Goal: Transaction & Acquisition: Book appointment/travel/reservation

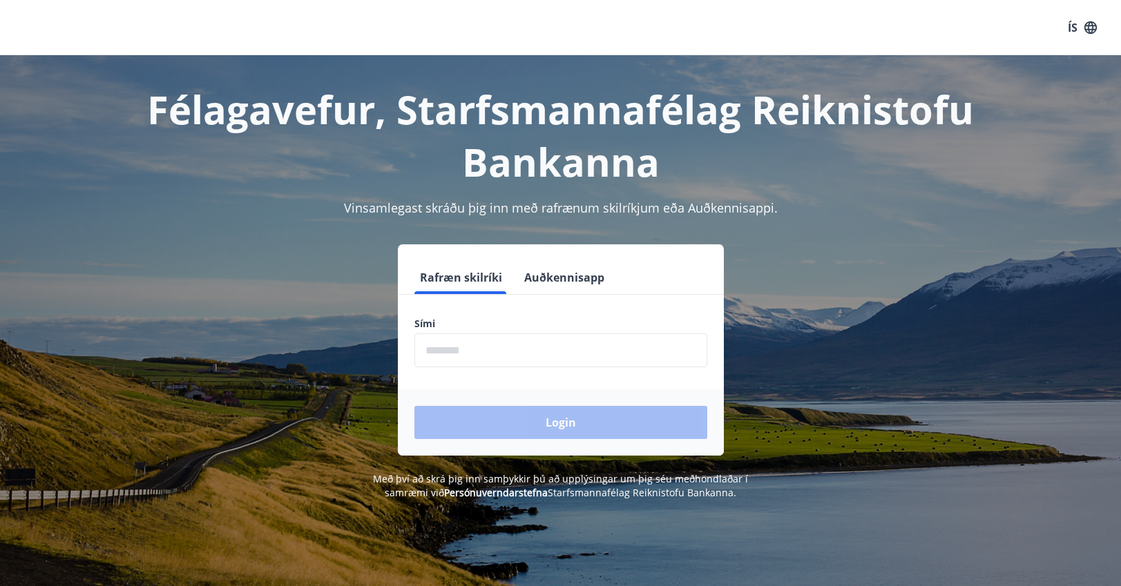
click at [485, 360] on input "phone" at bounding box center [560, 351] width 293 height 34
type input "********"
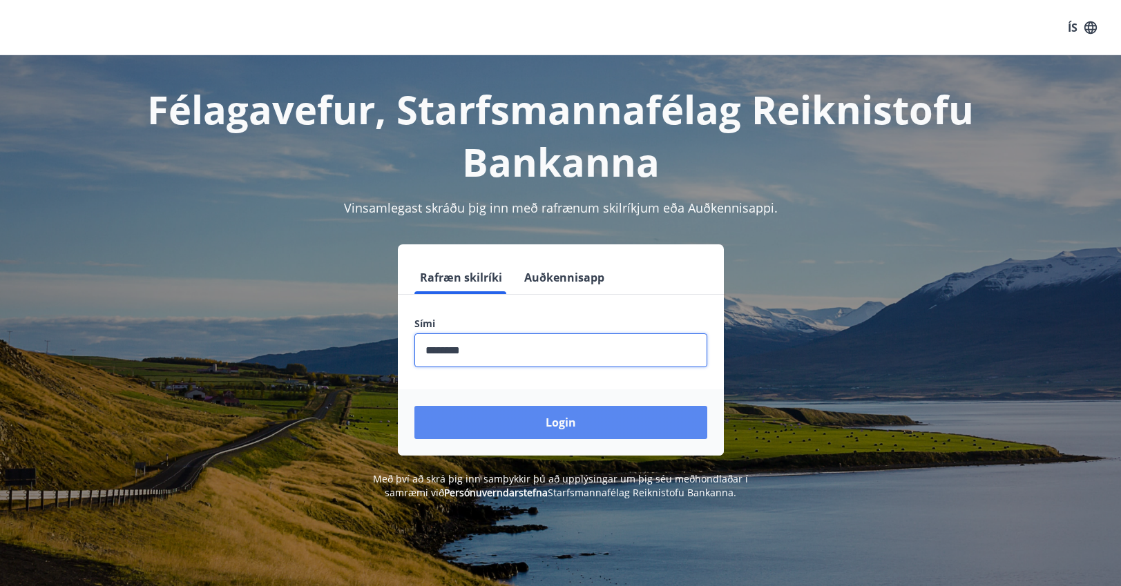
click at [526, 416] on button "Login" at bounding box center [560, 422] width 293 height 33
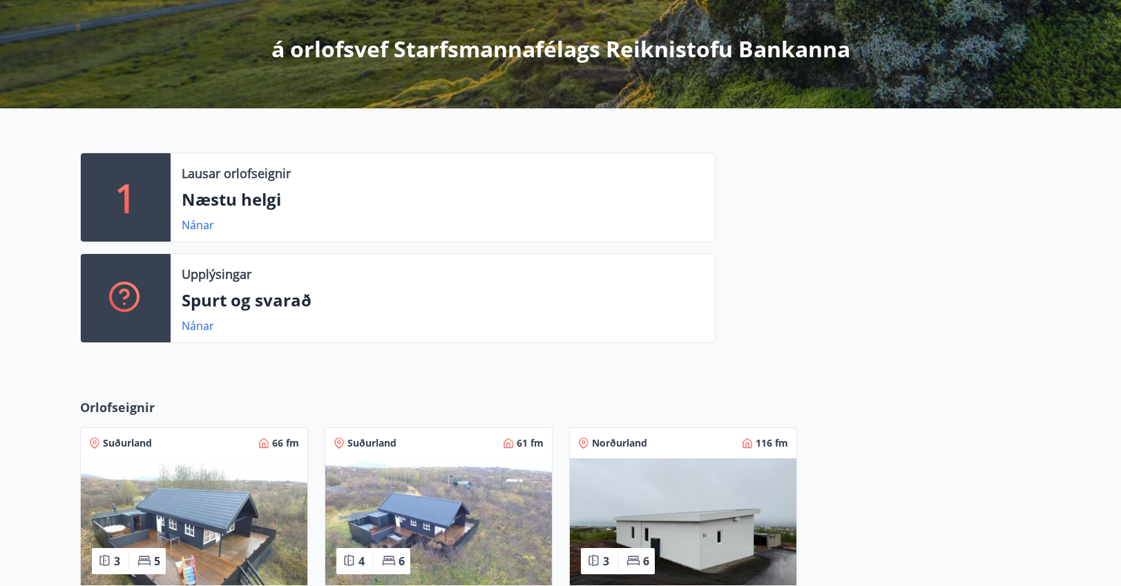
scroll to position [276, 0]
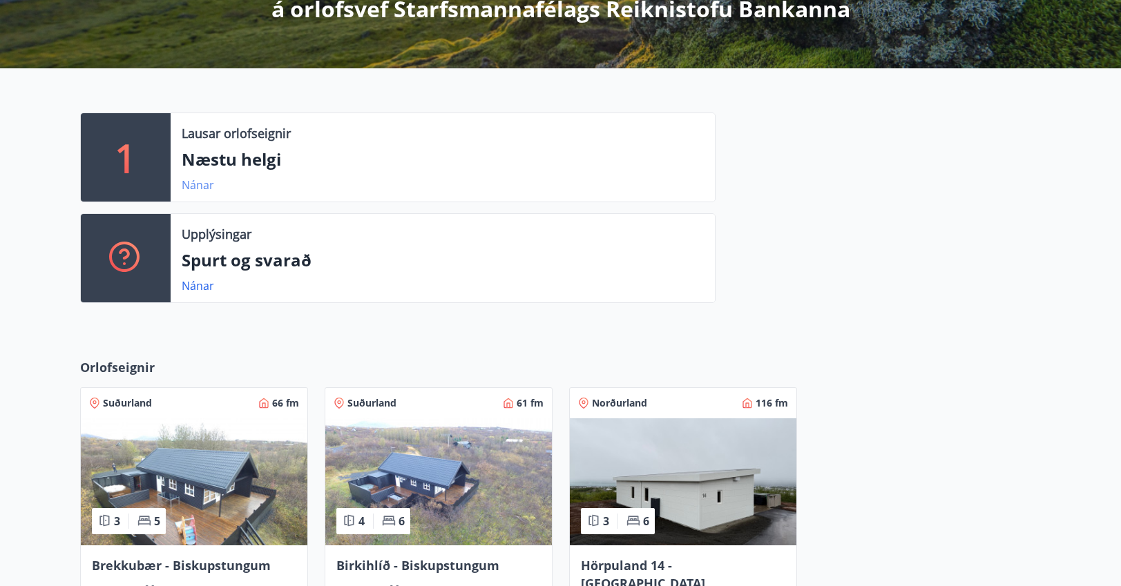
click at [195, 182] on link "Nánar" at bounding box center [198, 184] width 32 height 15
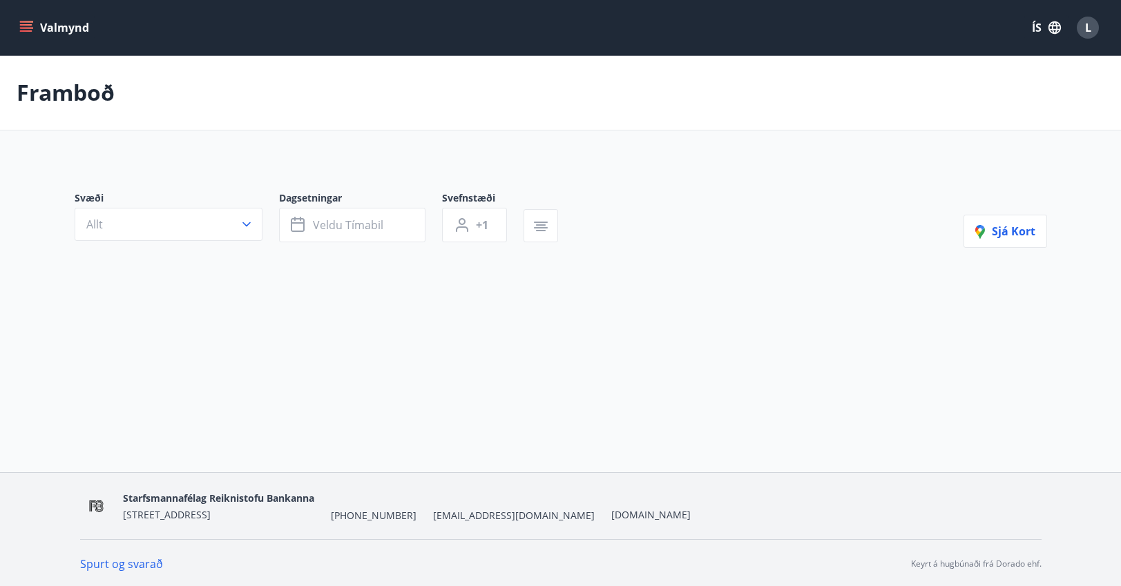
type input "*"
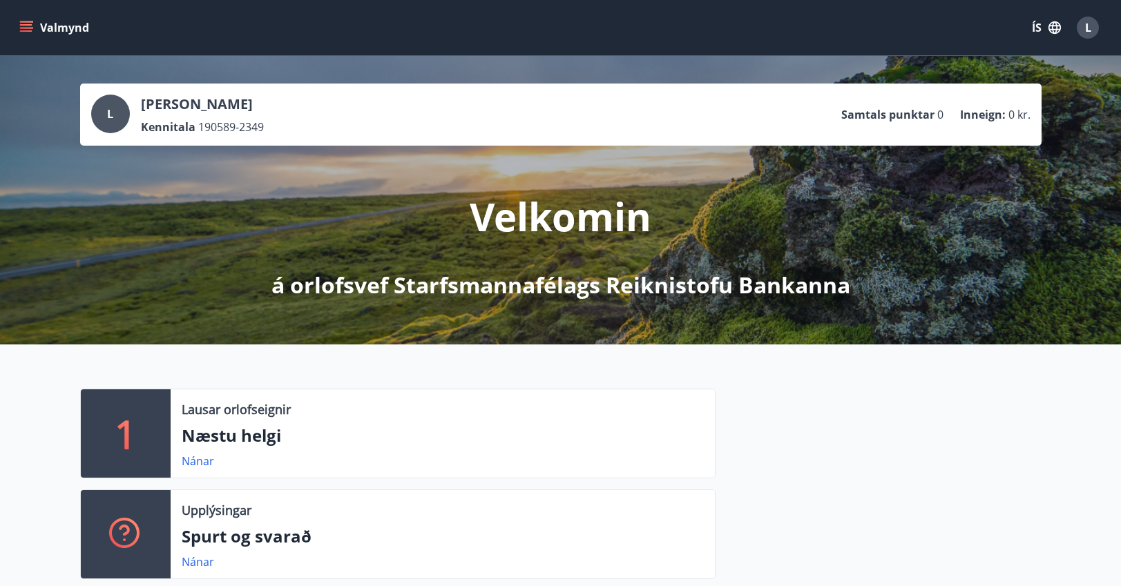
click at [22, 26] on icon "menu" at bounding box center [26, 24] width 12 height 1
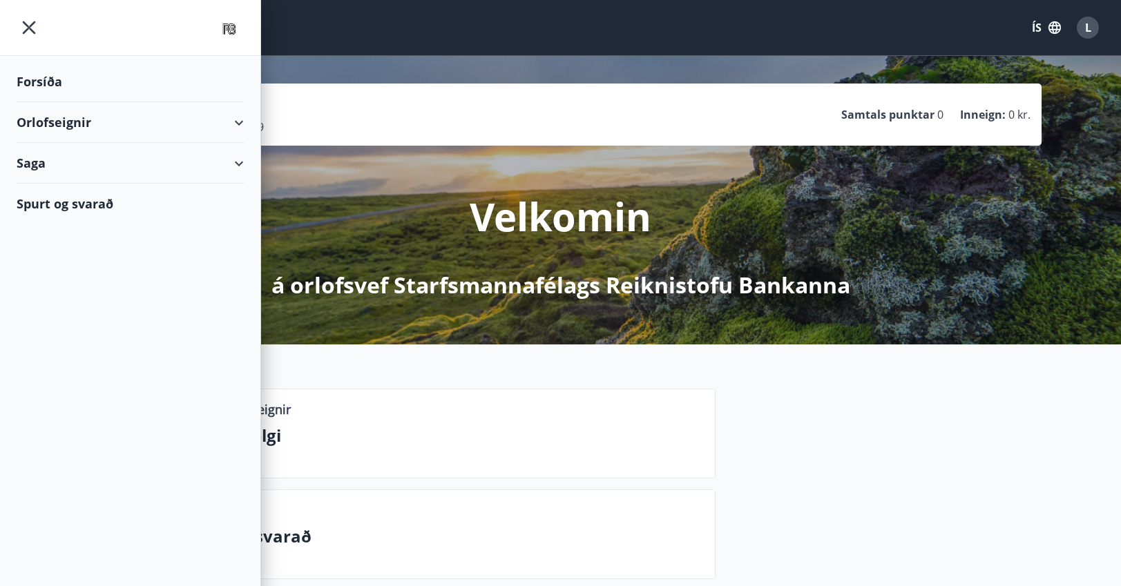
click at [48, 83] on div "Forsíða" at bounding box center [130, 81] width 227 height 41
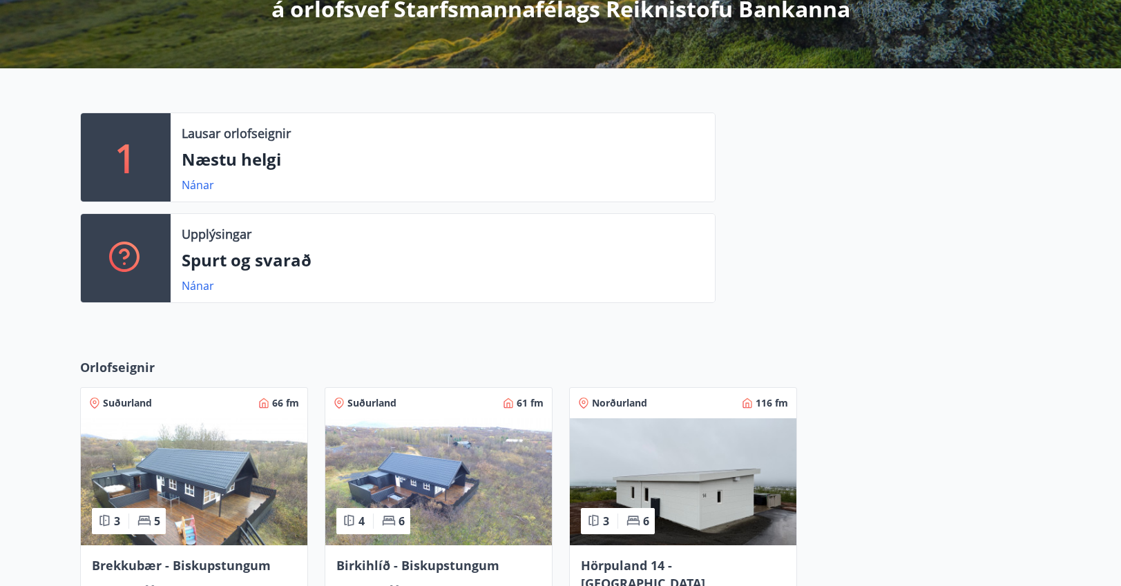
scroll to position [552, 0]
